Goal: Task Accomplishment & Management: Manage account settings

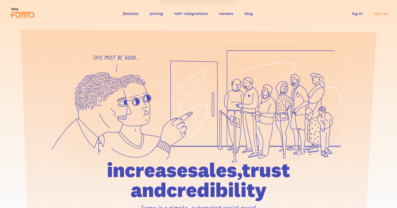
click at [354, 13] on link "log in" at bounding box center [357, 13] width 11 height 5
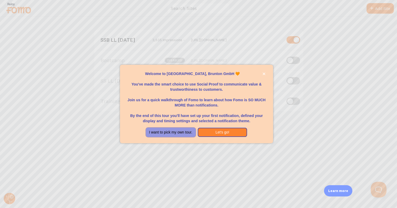
click at [175, 133] on button "I want to pick my own tour." at bounding box center [171, 132] width 50 height 9
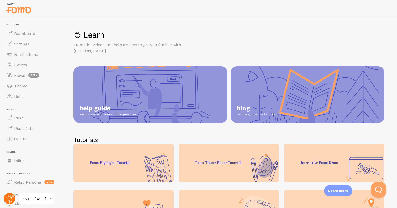
click at [5, 200] on circle at bounding box center [10, 199] width 12 height 12
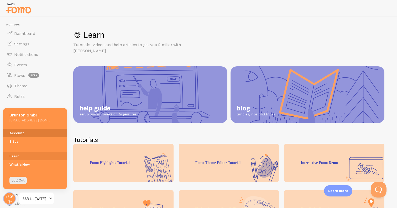
click at [32, 134] on link "Account" at bounding box center [35, 133] width 64 height 8
